Goal: Transaction & Acquisition: Download file/media

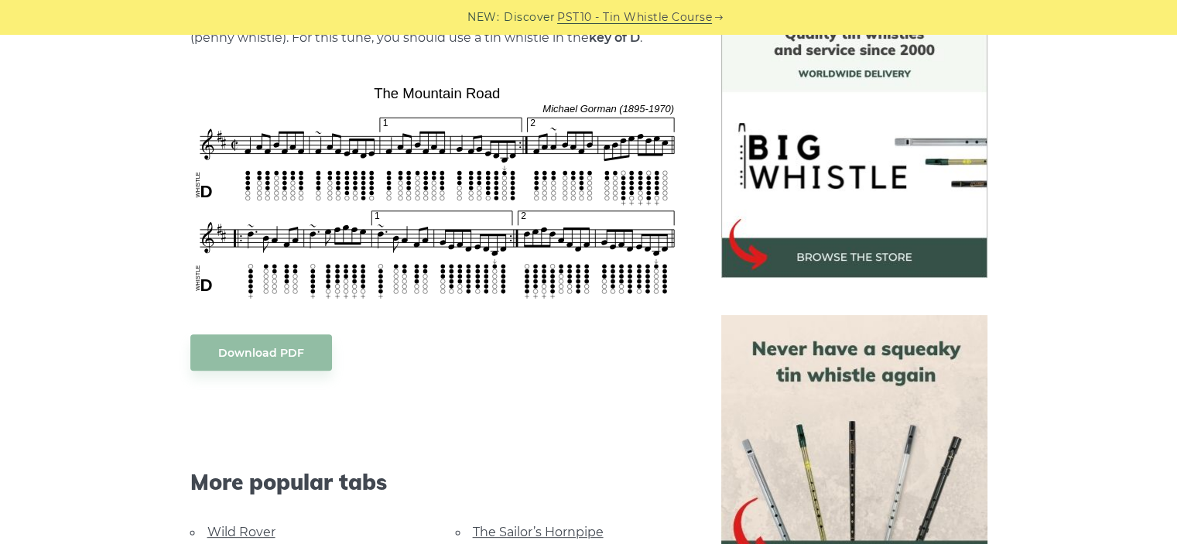
scroll to position [424, 0]
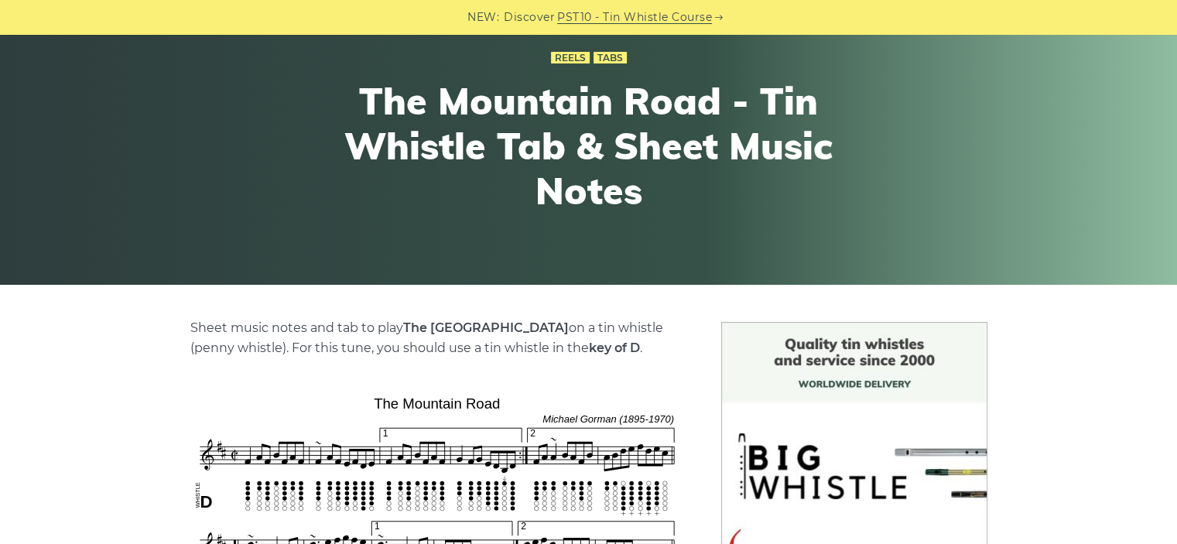
scroll to position [515, 0]
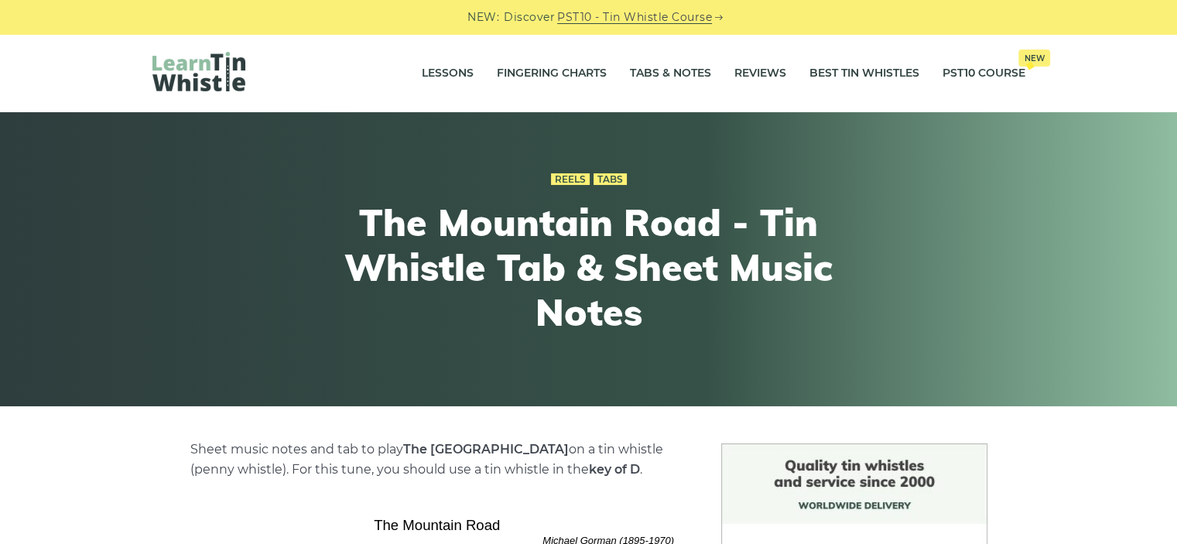
scroll to position [515, 0]
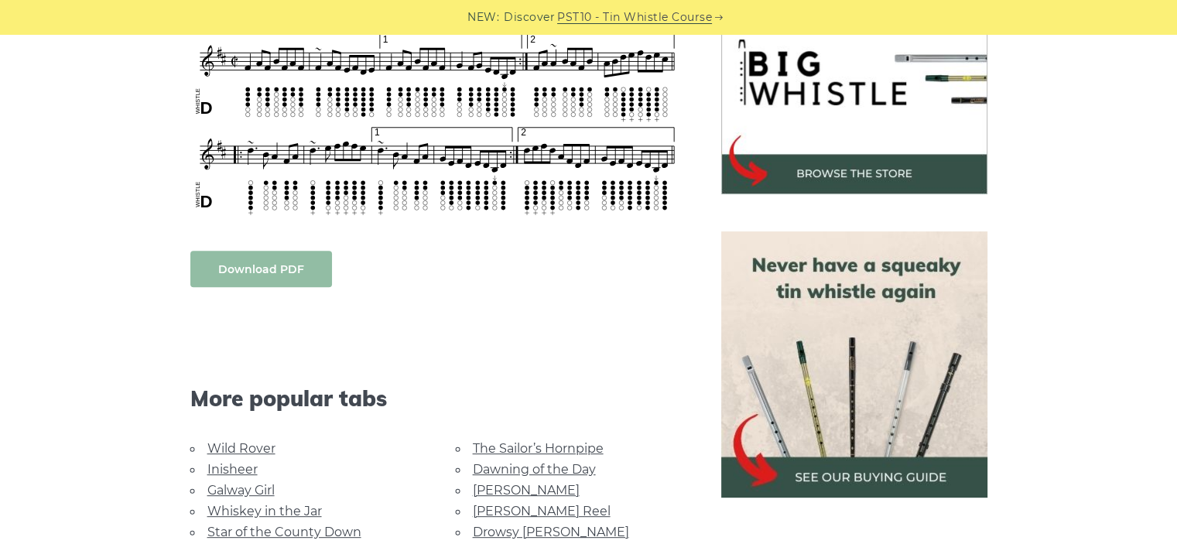
click at [266, 276] on link "Download PDF" at bounding box center [261, 269] width 142 height 36
